Goal: Task Accomplishment & Management: Manage account settings

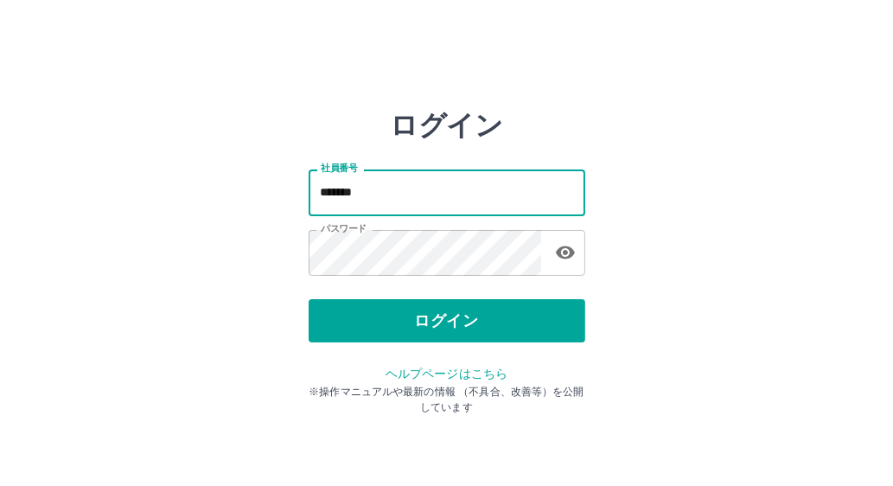
click at [400, 187] on input "*******" at bounding box center [447, 192] width 277 height 46
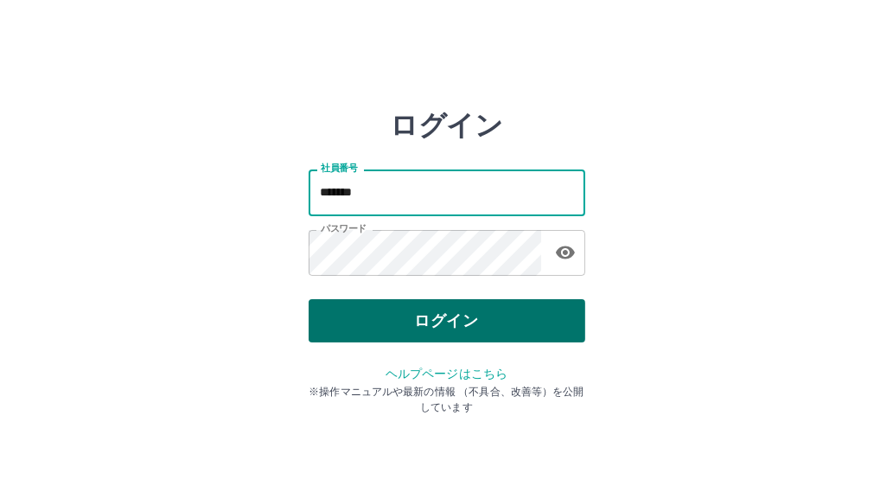
click at [566, 316] on button "ログイン" at bounding box center [447, 320] width 277 height 43
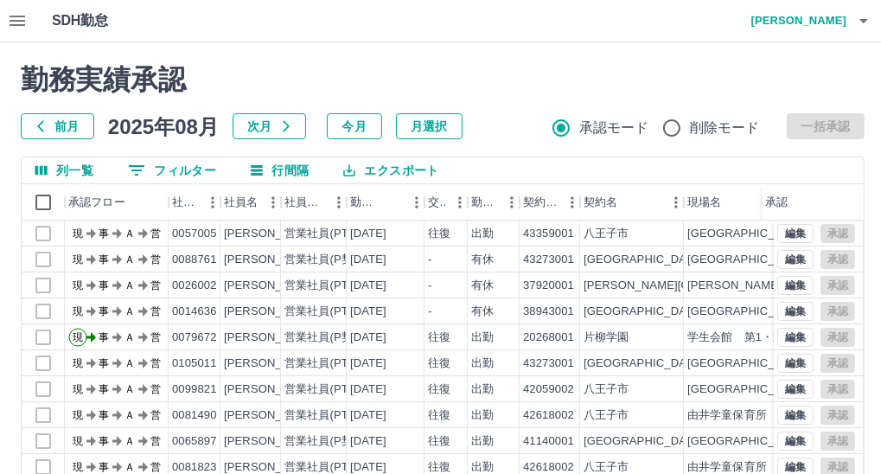
click at [74, 128] on button "前月" at bounding box center [57, 126] width 73 height 26
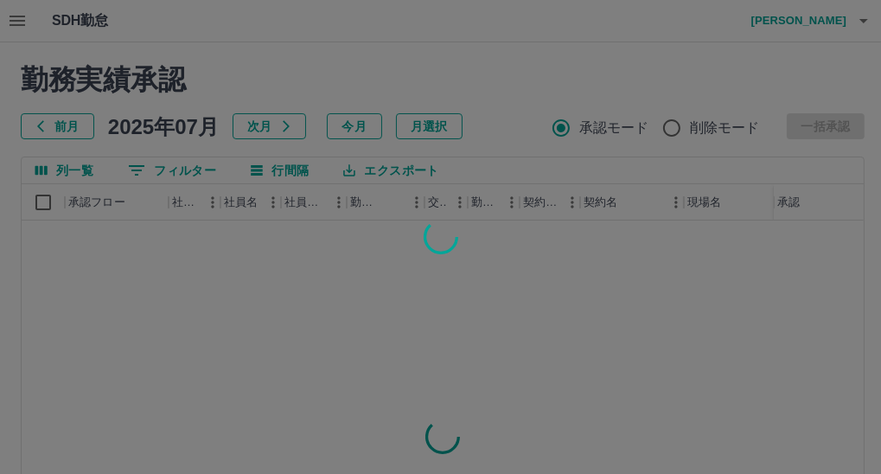
click at [189, 178] on div at bounding box center [440, 237] width 881 height 474
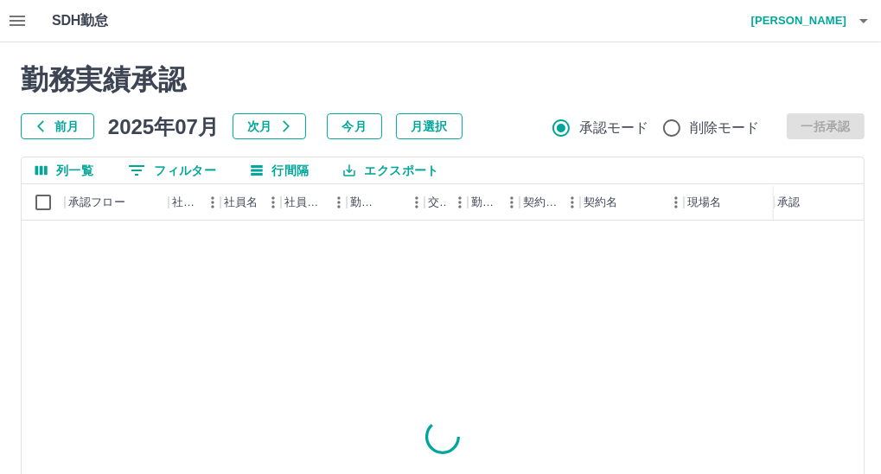
click at [189, 174] on button "0 フィルター" at bounding box center [172, 170] width 116 height 26
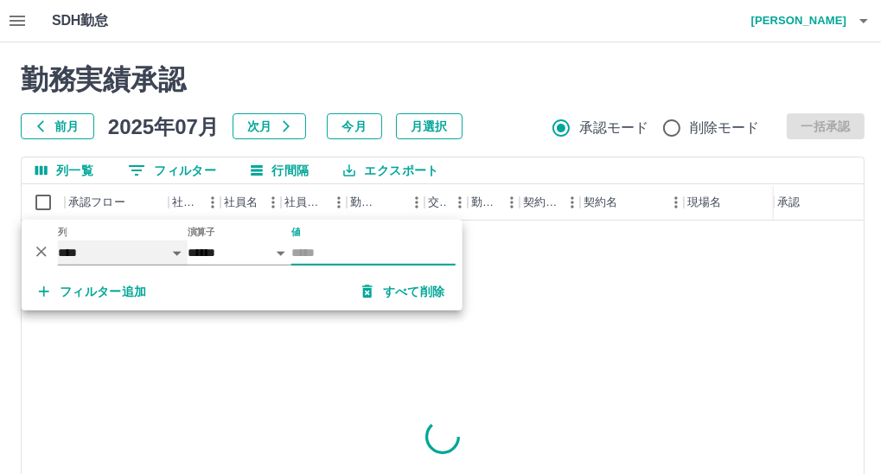
click at [162, 252] on select "**** *** **** *** *** **** ***** *** *** ** ** ** **** **** **** ** ** *** ****…" at bounding box center [123, 252] width 130 height 25
click at [311, 254] on input "値" at bounding box center [373, 252] width 164 height 25
type input "*******"
click at [562, 67] on h2 "勤務実績承認" at bounding box center [443, 79] width 844 height 33
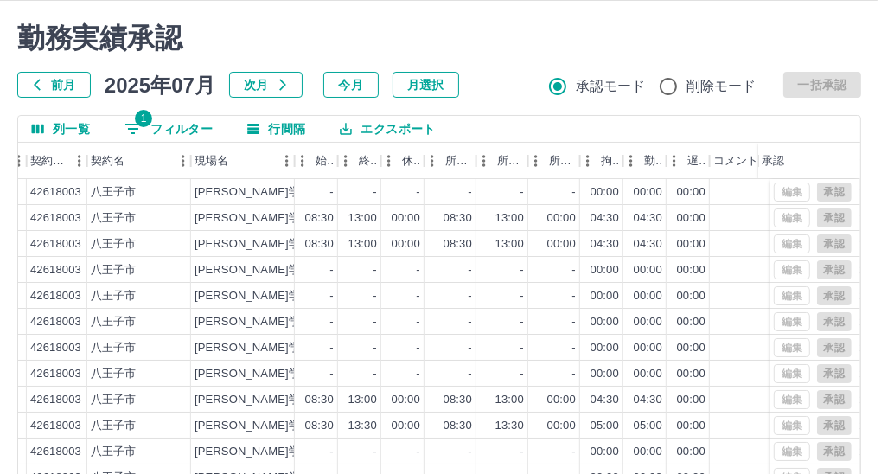
scroll to position [0, 3]
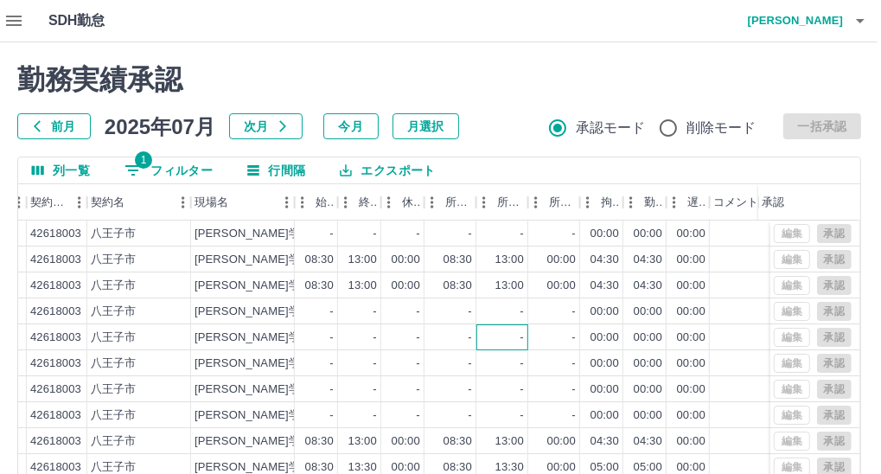
click at [515, 333] on div "-" at bounding box center [502, 337] width 52 height 26
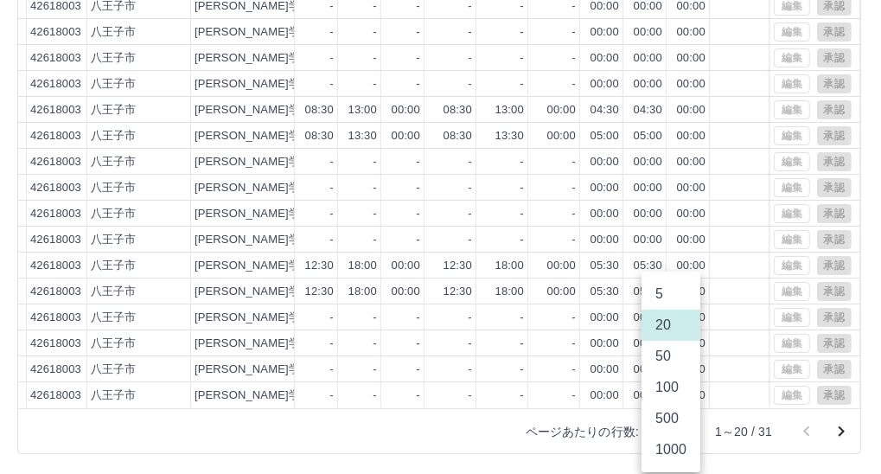
scroll to position [244, 0]
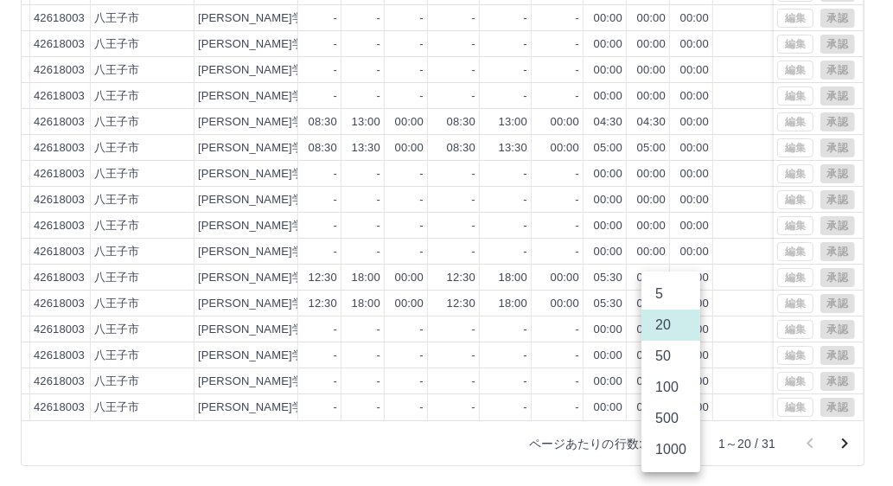
click at [667, 432] on body "SDH勤怠 [PERSON_NAME]哲 勤務実績承認 前月 [DATE] 次月 今月 月選択 承認モード 削除モード 一括承認 列一覧 1 フィルター 行間…" at bounding box center [446, 121] width 893 height 731
click at [668, 361] on li "50" at bounding box center [671, 356] width 59 height 31
type input "**"
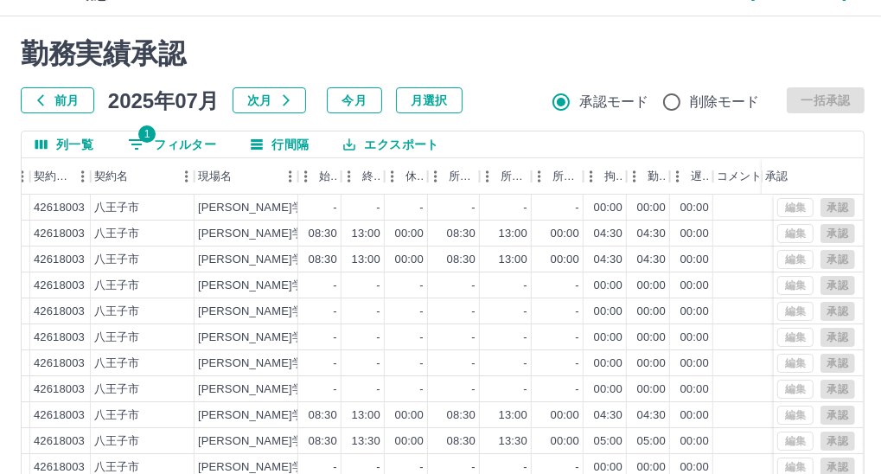
scroll to position [0, 0]
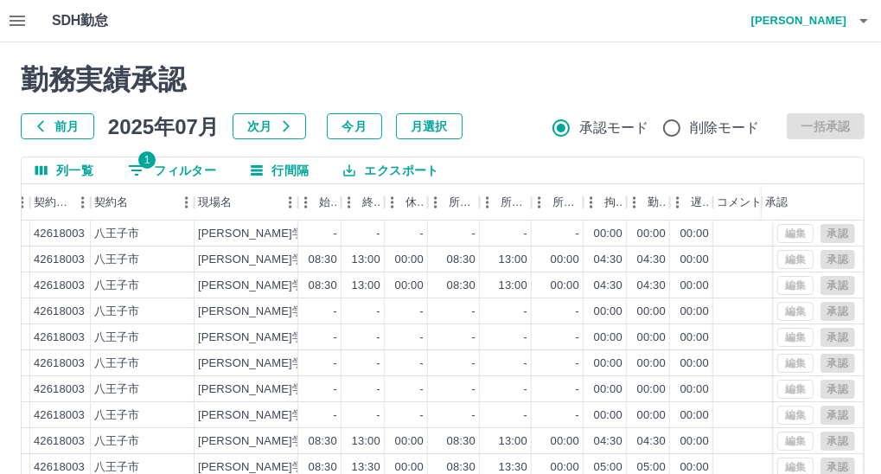
click at [280, 119] on icon "button" at bounding box center [286, 126] width 14 height 14
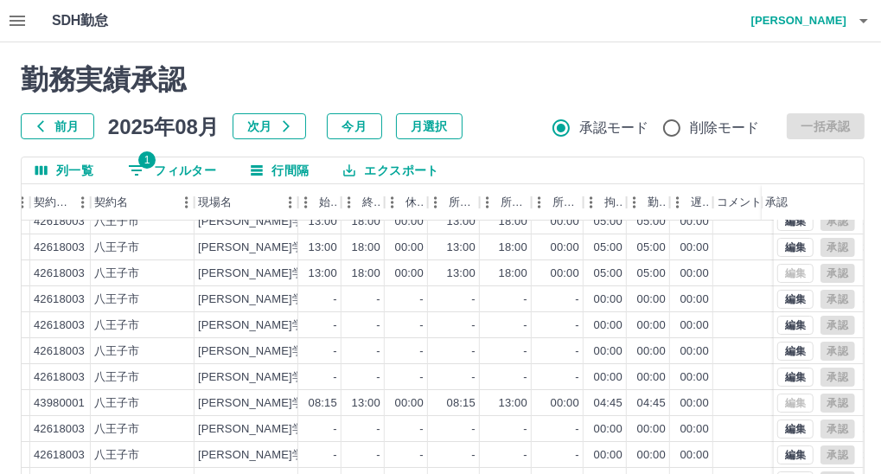
scroll to position [0, 489]
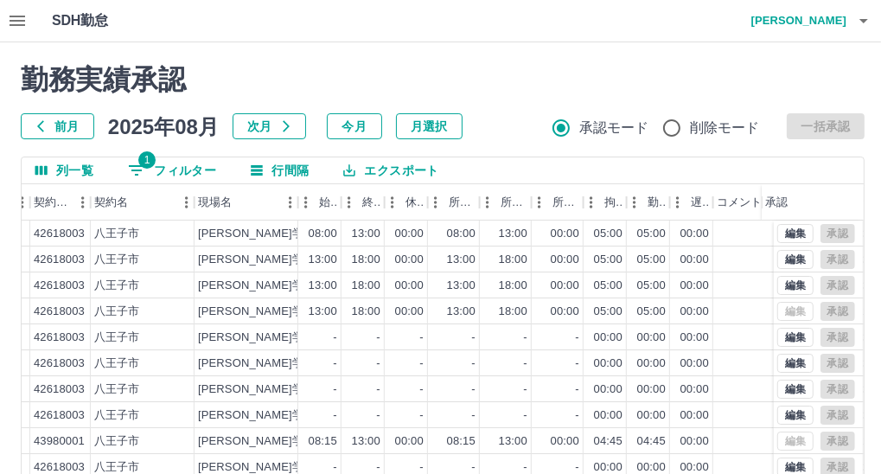
click at [143, 172] on icon "フィルター表示" at bounding box center [136, 170] width 21 height 21
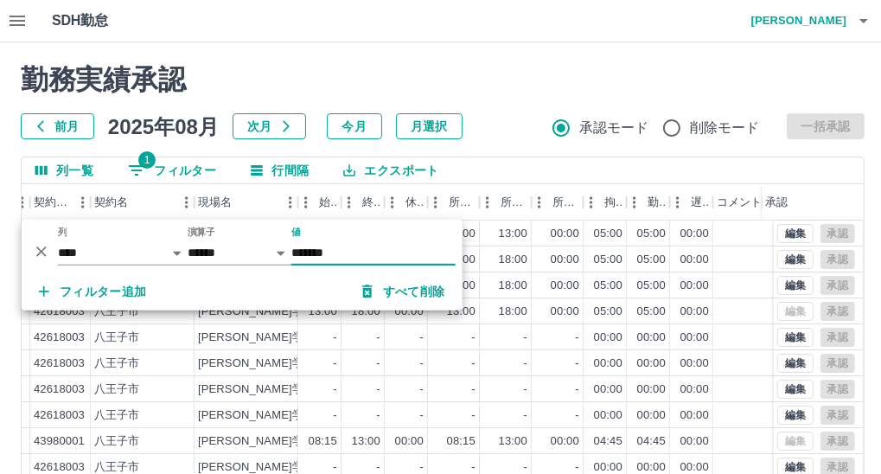
click at [381, 296] on button "すべて削除" at bounding box center [403, 291] width 111 height 31
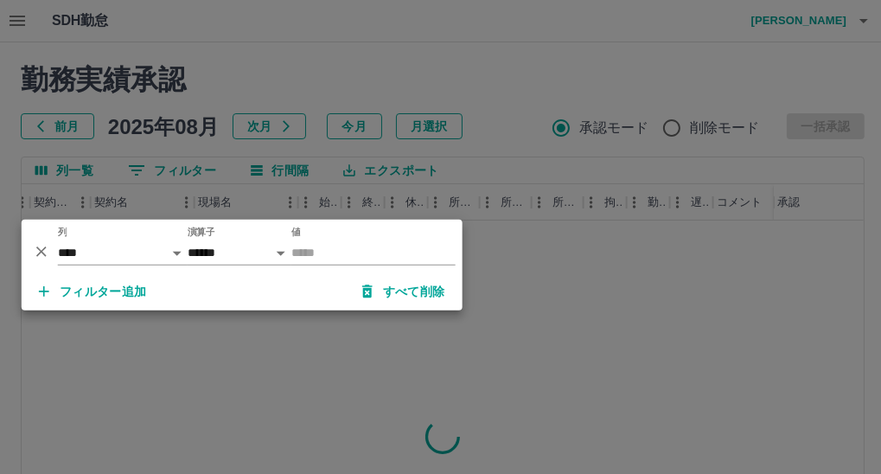
click at [288, 84] on div at bounding box center [440, 237] width 881 height 474
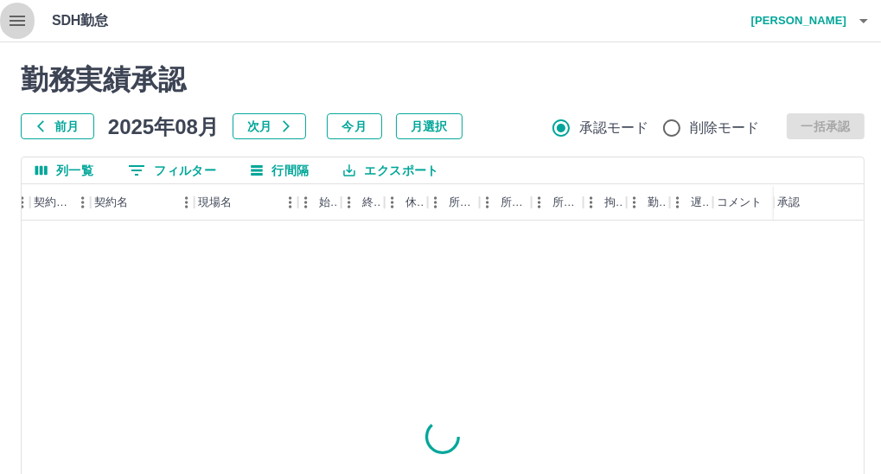
click at [23, 19] on icon "button" at bounding box center [17, 20] width 21 height 21
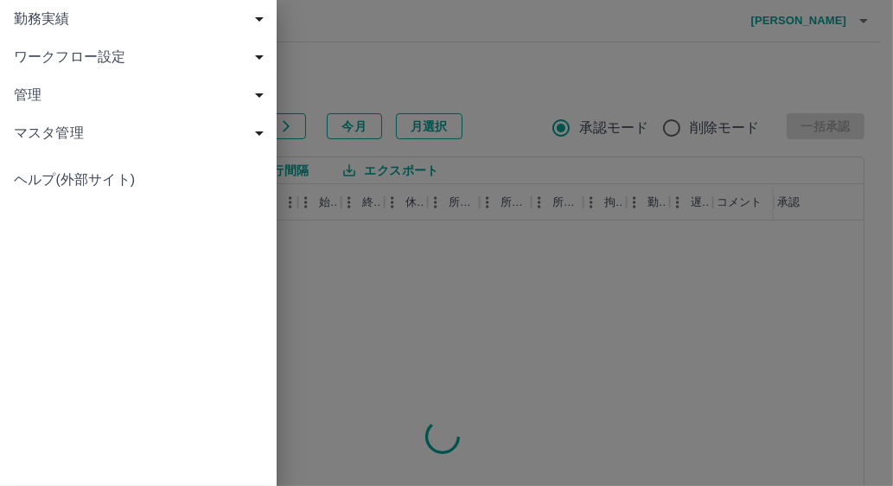
click at [95, 22] on span "勤務実績" at bounding box center [142, 19] width 256 height 21
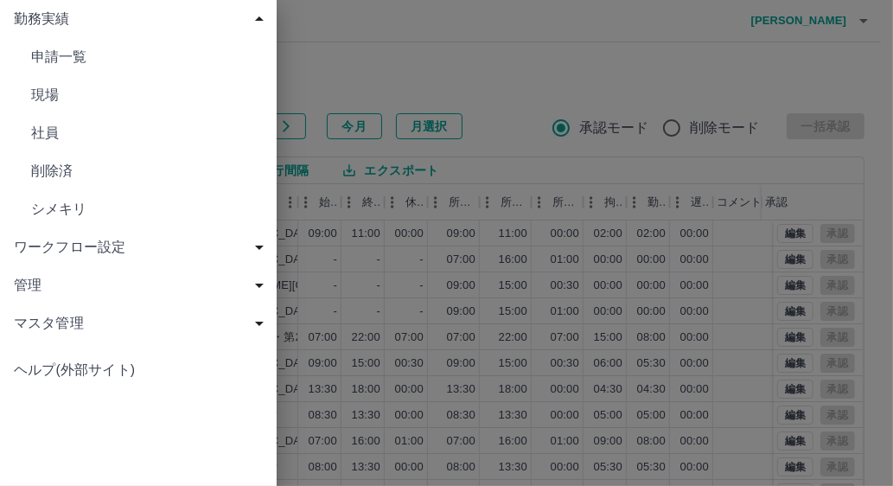
click at [344, 65] on div at bounding box center [446, 243] width 893 height 486
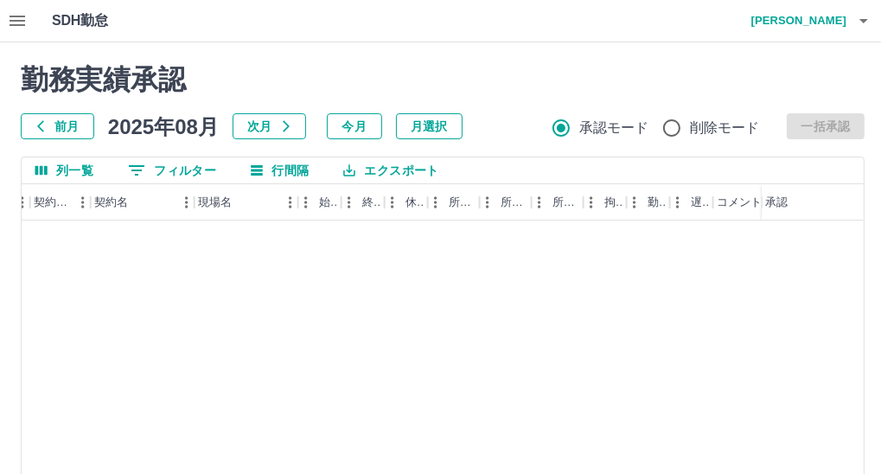
scroll to position [415, 489]
